Goal: Information Seeking & Learning: Learn about a topic

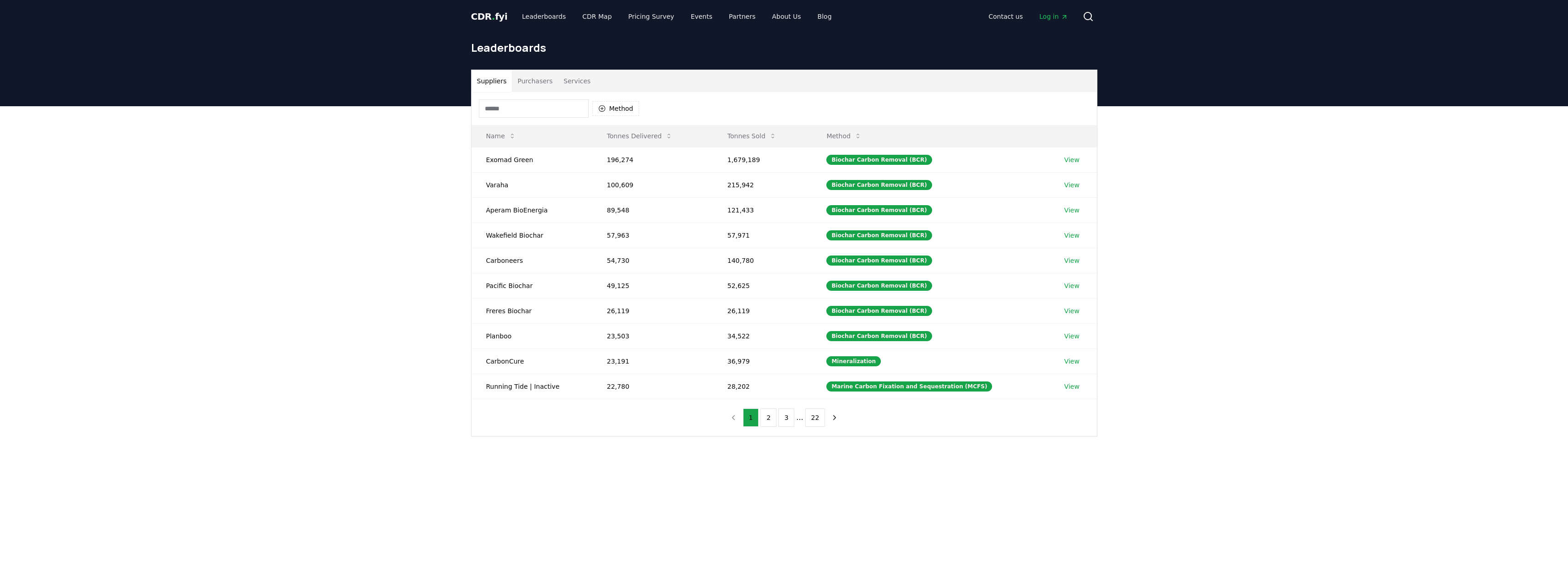
drag, startPoint x: 255, startPoint y: 340, endPoint x: 260, endPoint y: 327, distance: 13.9
click at [254, 340] on div "Suppliers Purchasers Services Method Name Tonnes Delivered Tonnes Sold Method E…" at bounding box center [784, 289] width 1568 height 367
click at [236, 282] on div "Suppliers Purchasers Services Method Name Tonnes Delivered Tonnes Sold Method E…" at bounding box center [784, 289] width 1568 height 367
click at [259, 274] on div "Suppliers Purchasers Services Method Name Tonnes Delivered Tonnes Sold Method E…" at bounding box center [784, 289] width 1568 height 367
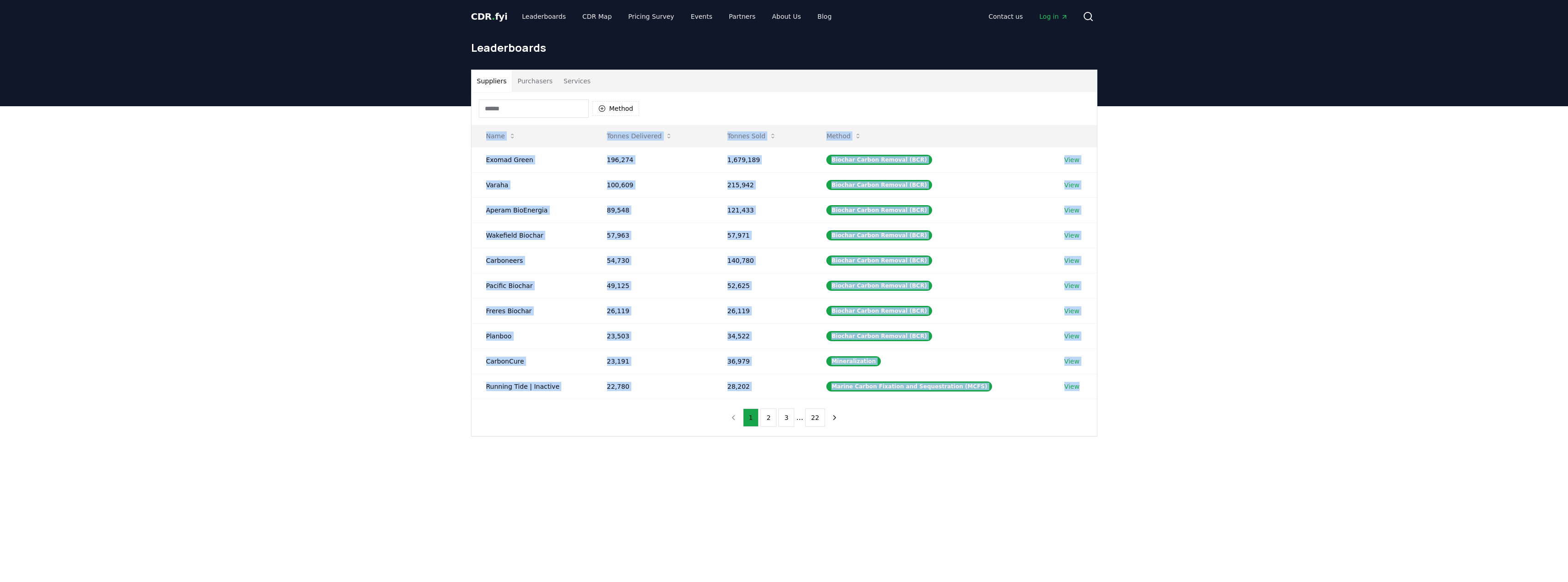
click at [259, 273] on div "Suppliers Purchasers Services Method Name Tonnes Delivered Tonnes Sold Method E…" at bounding box center [784, 289] width 1568 height 367
click at [258, 272] on div "Suppliers Purchasers Services Method Name Tonnes Delivered Tonnes Sold Method E…" at bounding box center [784, 289] width 1568 height 367
click at [258, 271] on div "Suppliers Purchasers Services Method Name Tonnes Delivered Tonnes Sold Method E…" at bounding box center [784, 289] width 1568 height 367
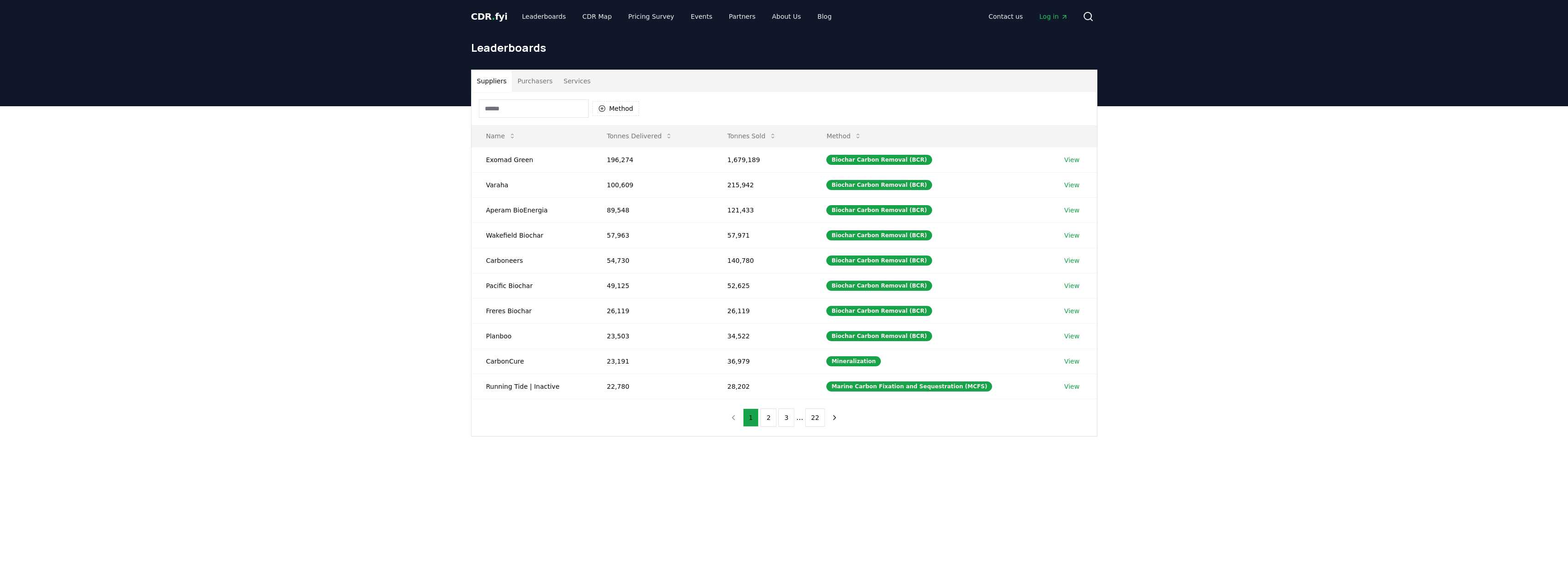
click at [92, 203] on div "Suppliers Purchasers Services Method Name Tonnes Delivered Tonnes Sold Method E…" at bounding box center [784, 289] width 1568 height 367
click at [81, 218] on div "Suppliers Purchasers Services Method Name Tonnes Delivered Tonnes Sold Method E…" at bounding box center [784, 289] width 1568 height 367
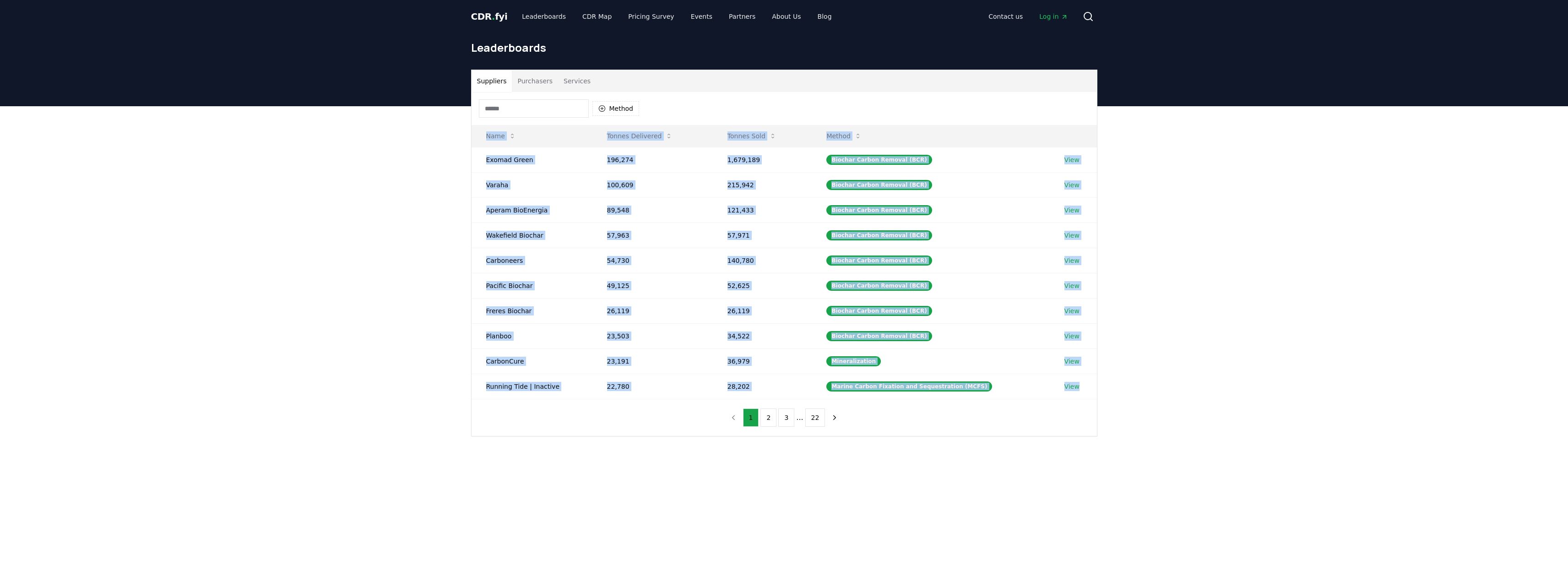
click at [82, 218] on div "Suppliers Purchasers Services Method Name Tonnes Delivered Tonnes Sold Method E…" at bounding box center [784, 289] width 1568 height 367
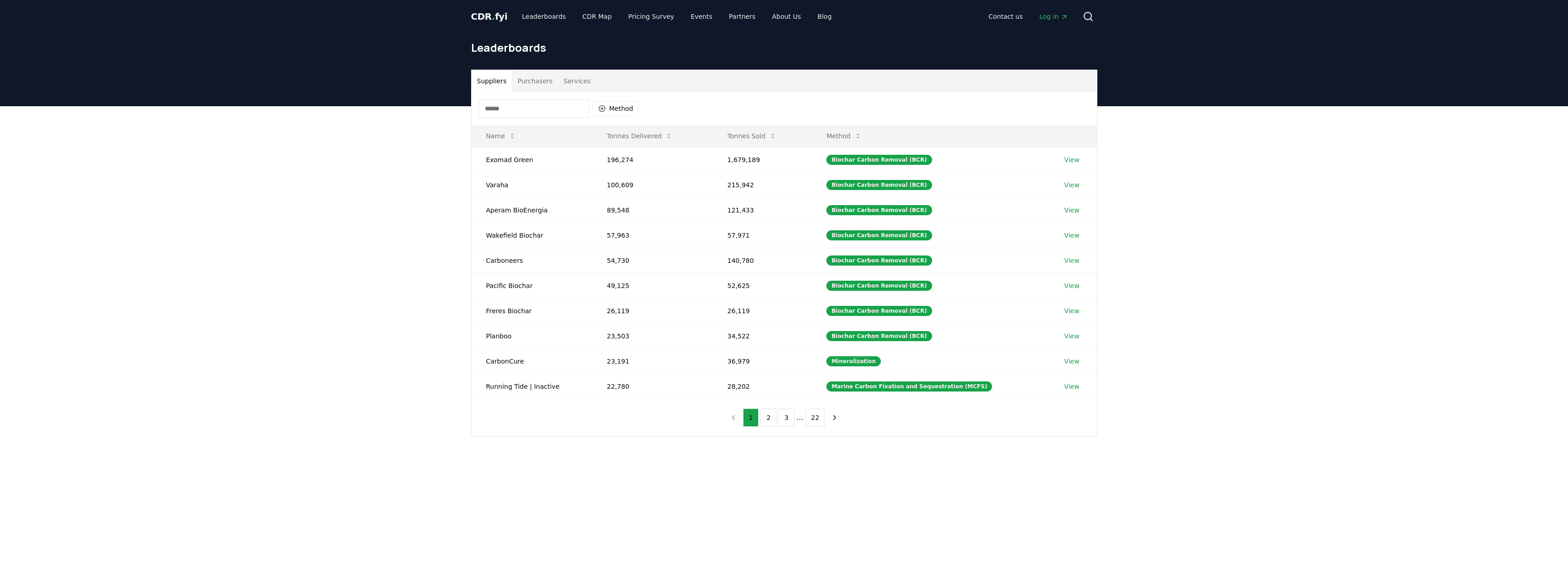
click at [327, 268] on div "Suppliers Purchasers Services Method Name Tonnes Delivered Tonnes Sold Method E…" at bounding box center [784, 289] width 1568 height 367
click at [327, 267] on div "Suppliers Purchasers Services Method Name Tonnes Delivered Tonnes Sold Method E…" at bounding box center [784, 289] width 1568 height 367
